Goal: Task Accomplishment & Management: Manage account settings

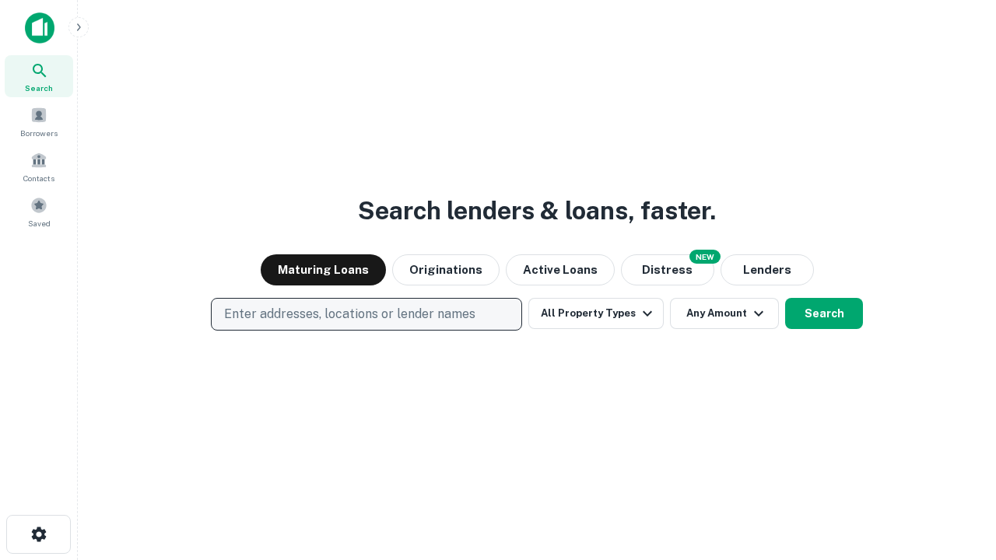
click at [366, 314] on p "Enter addresses, locations or lender names" at bounding box center [349, 314] width 251 height 19
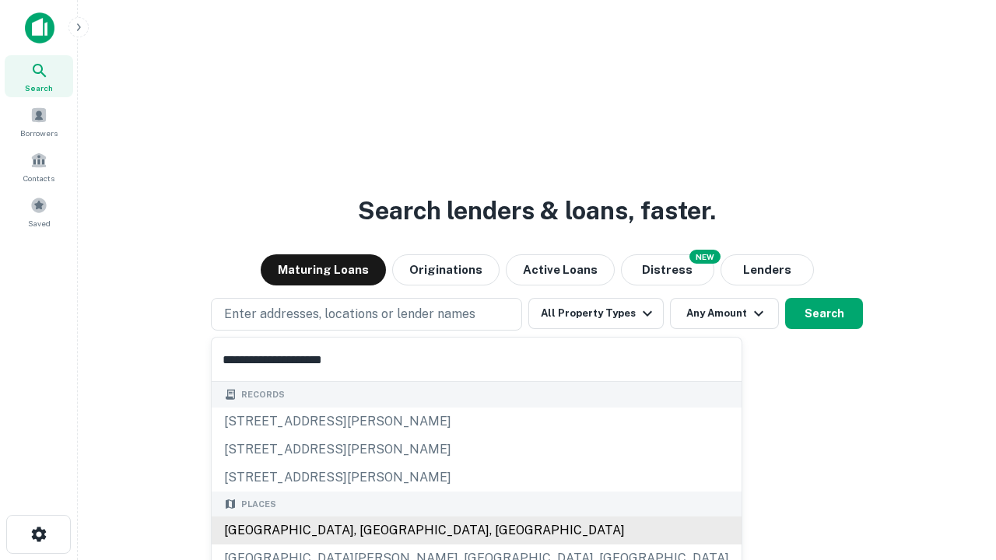
click at [372, 531] on div "[GEOGRAPHIC_DATA], [GEOGRAPHIC_DATA], [GEOGRAPHIC_DATA]" at bounding box center [477, 531] width 530 height 28
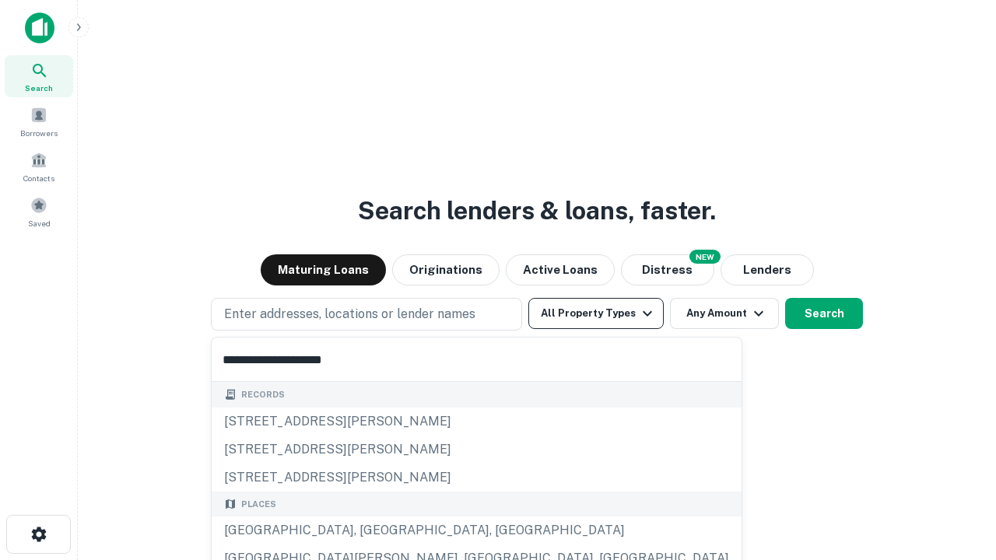
click at [596, 314] on button "All Property Types" at bounding box center [595, 313] width 135 height 31
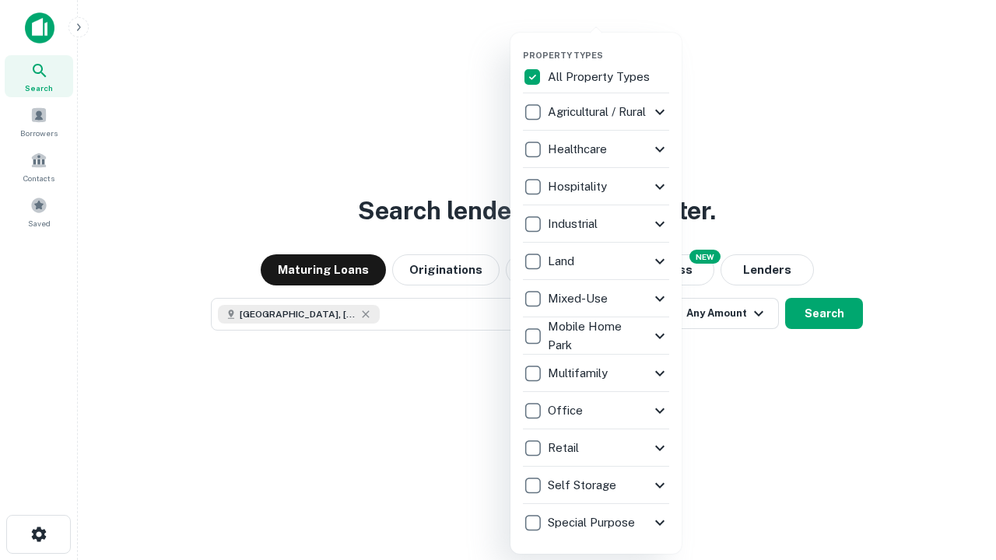
click at [609, 45] on button "button" at bounding box center [608, 45] width 171 height 1
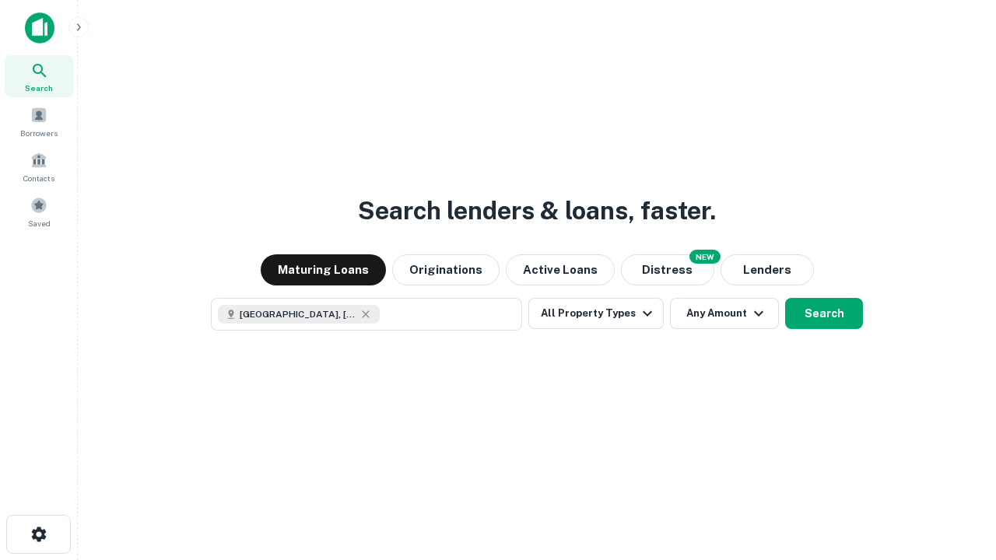
scroll to position [25, 0]
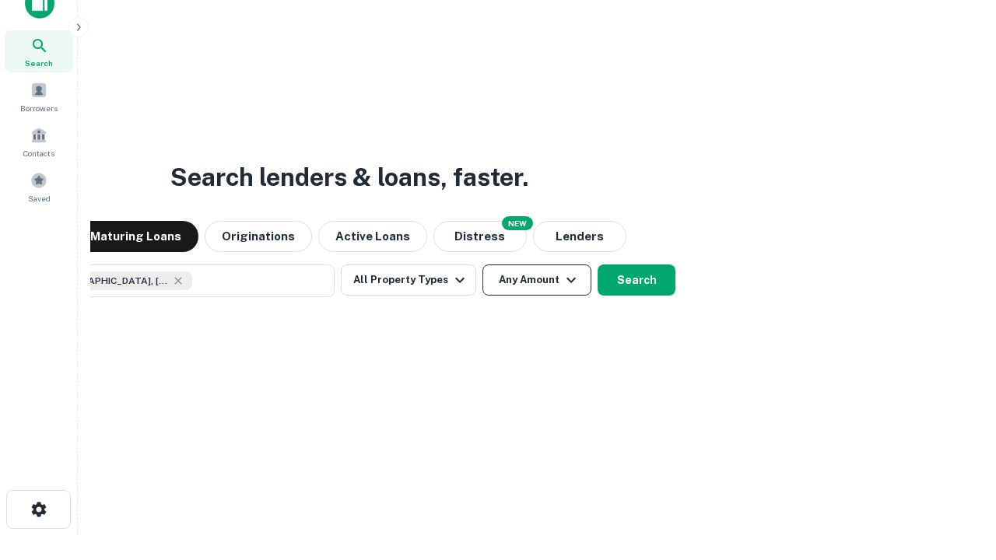
click at [483, 265] on button "Any Amount" at bounding box center [537, 280] width 109 height 31
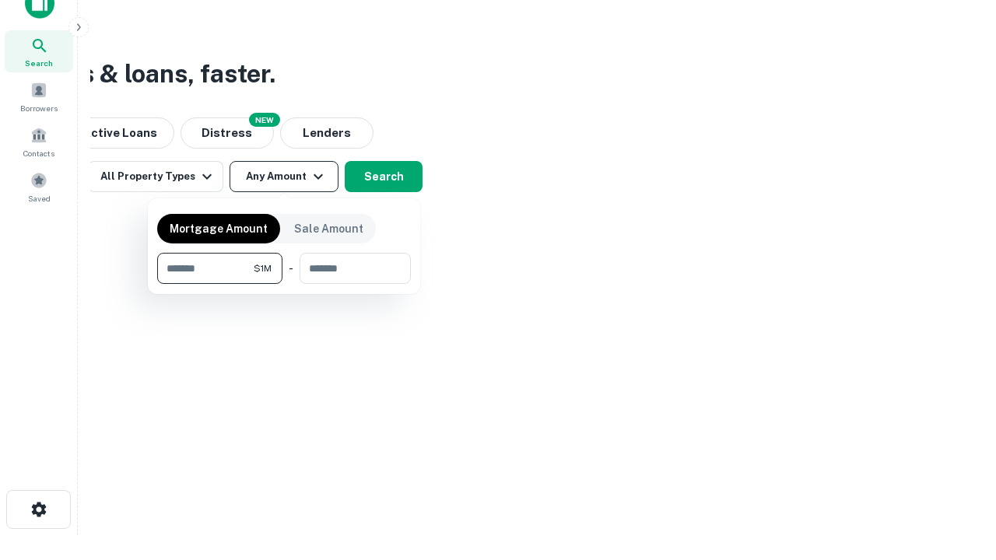
type input "*******"
click at [284, 284] on button "button" at bounding box center [284, 284] width 254 height 1
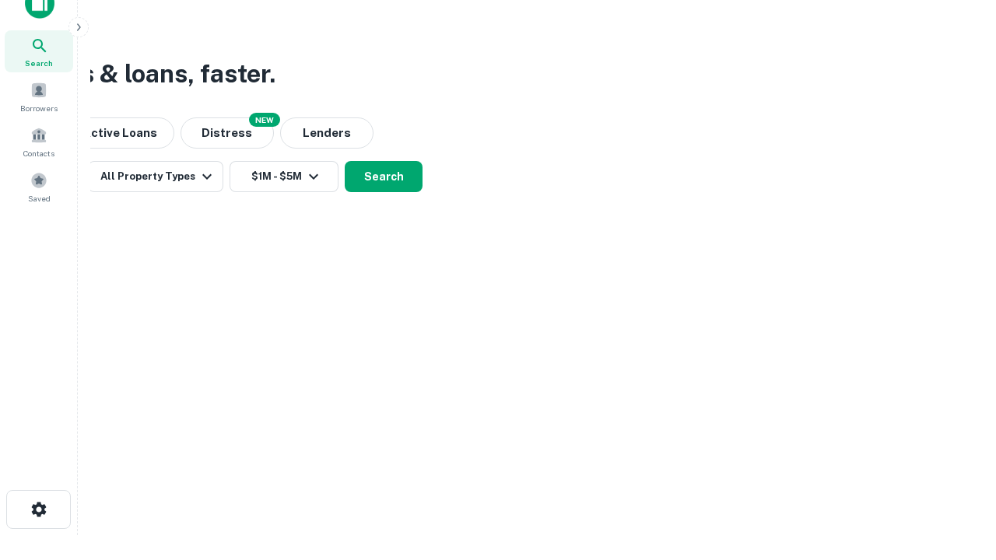
scroll to position [25, 0]
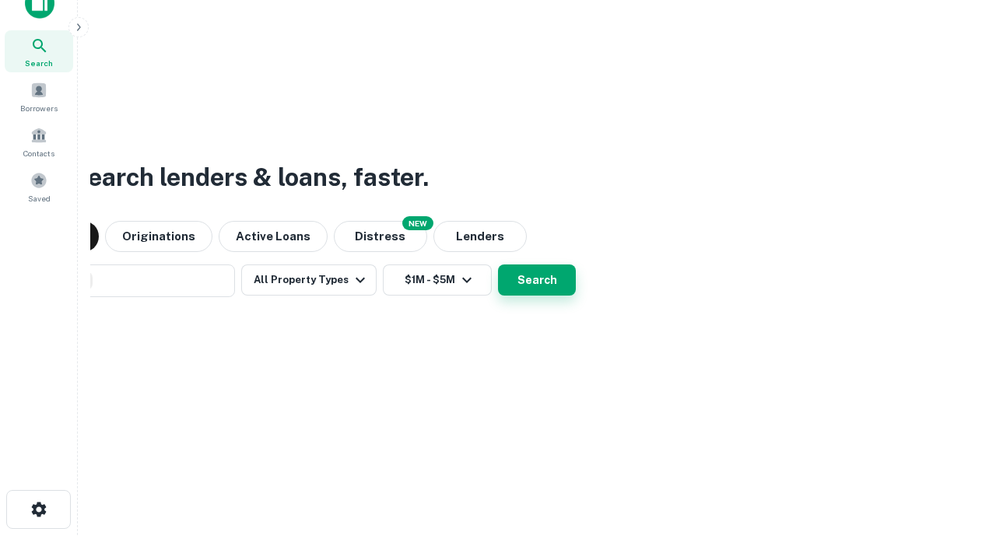
click at [498, 265] on button "Search" at bounding box center [537, 280] width 78 height 31
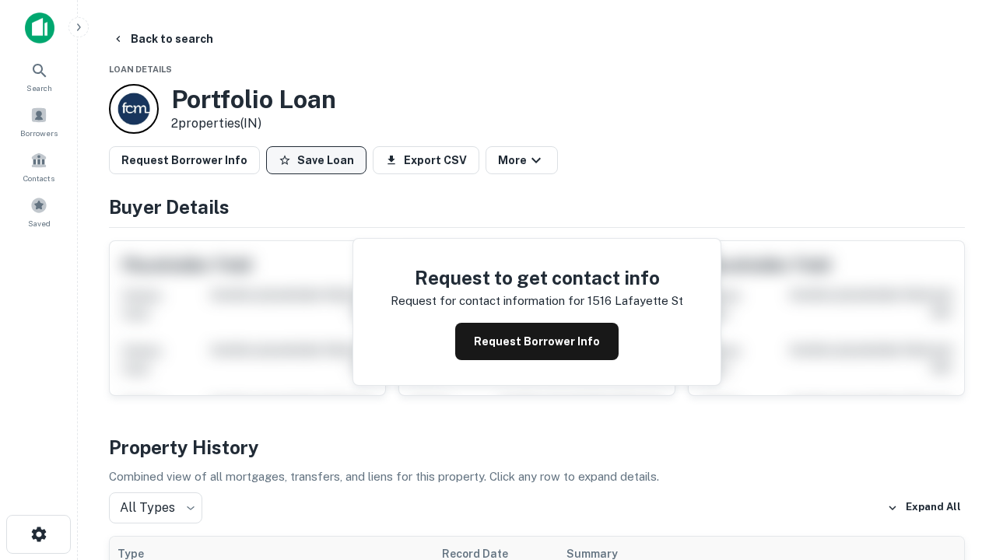
click at [316, 160] on button "Save Loan" at bounding box center [316, 160] width 100 height 28
click at [320, 160] on button "Loan Saved" at bounding box center [319, 160] width 107 height 28
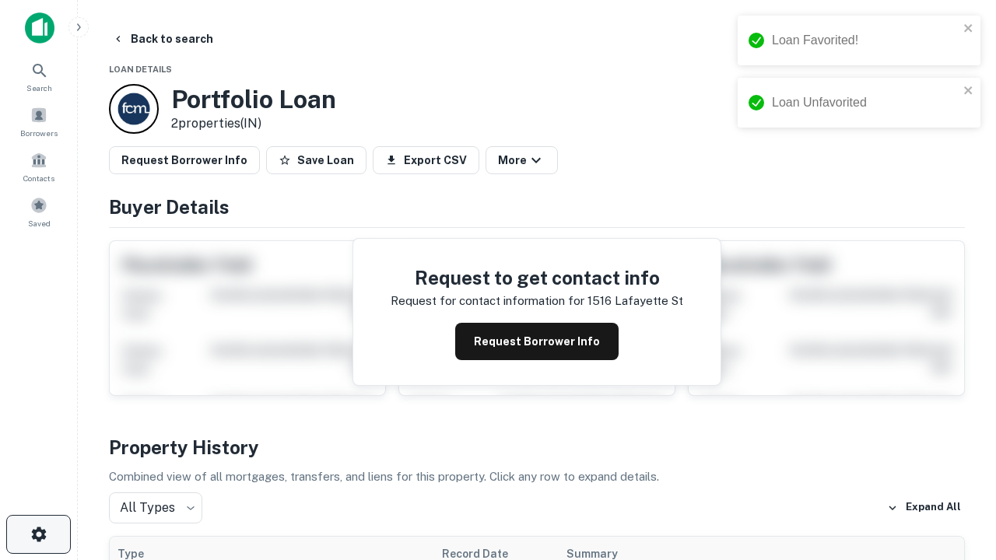
click at [38, 535] on icon "button" at bounding box center [39, 534] width 19 height 19
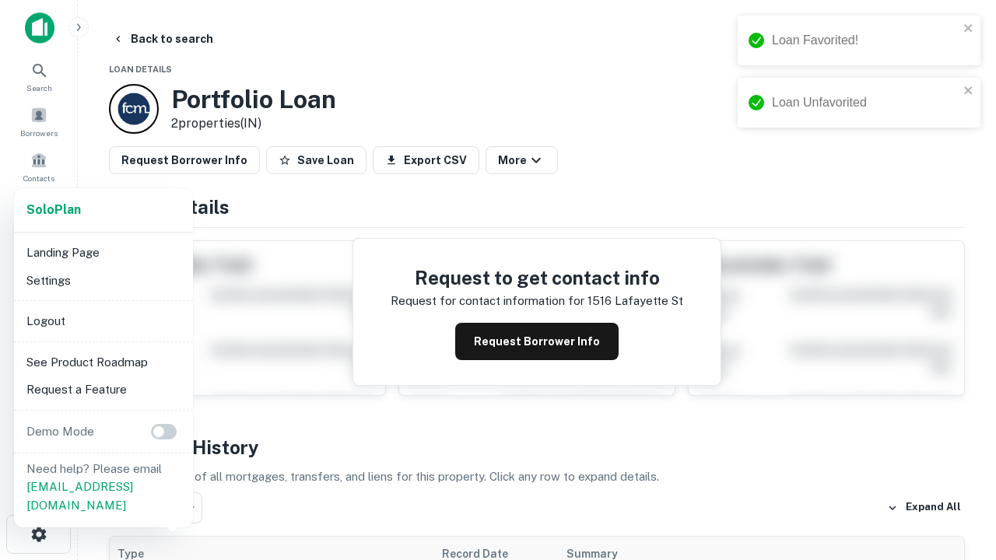
click at [103, 321] on li "Logout" at bounding box center [103, 321] width 167 height 28
